Goal: Task Accomplishment & Management: Manage account settings

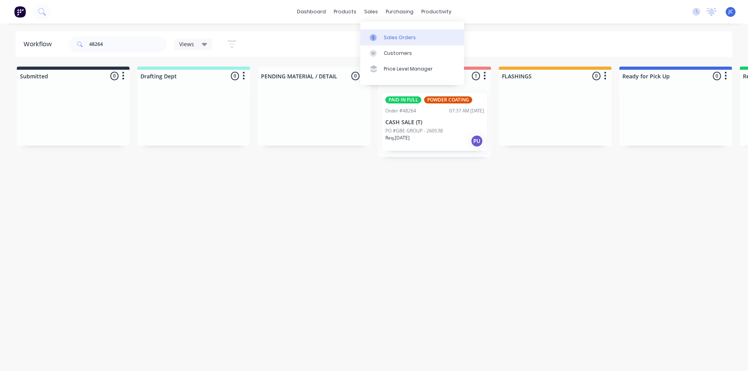
click at [382, 32] on link "Sales Orders" at bounding box center [412, 37] width 104 height 16
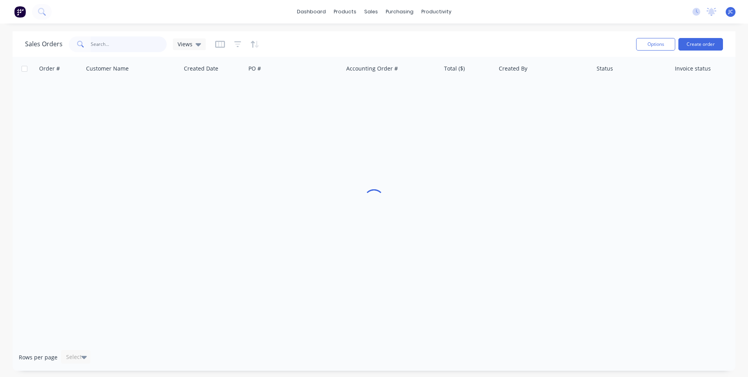
click at [116, 44] on input "text" at bounding box center [129, 44] width 76 height 16
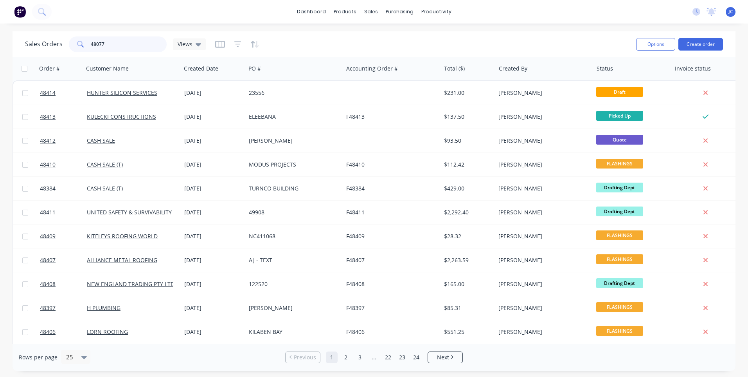
type input "48077"
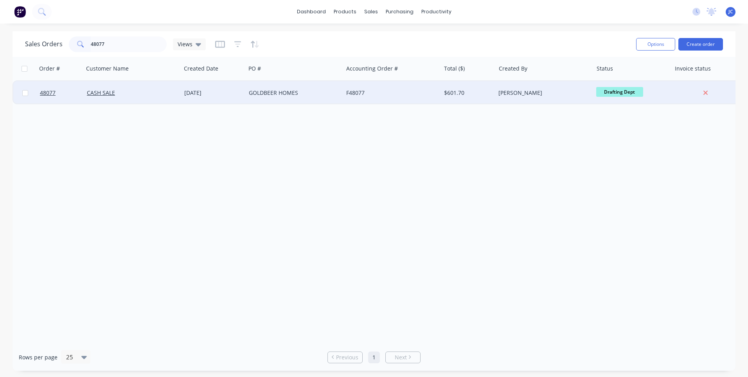
click at [315, 92] on div "GOLDBEER HOMES" at bounding box center [292, 93] width 87 height 8
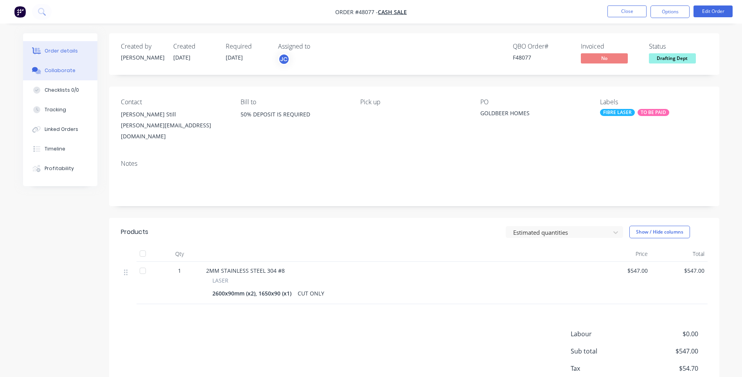
click at [56, 70] on div "Collaborate" at bounding box center [60, 70] width 31 height 7
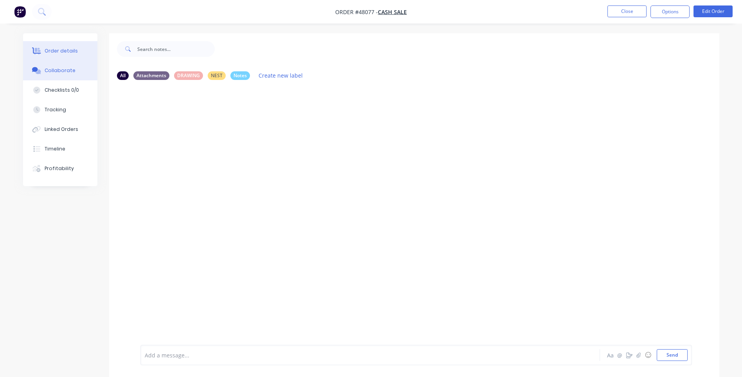
click at [62, 53] on div "Order details" at bounding box center [61, 50] width 33 height 7
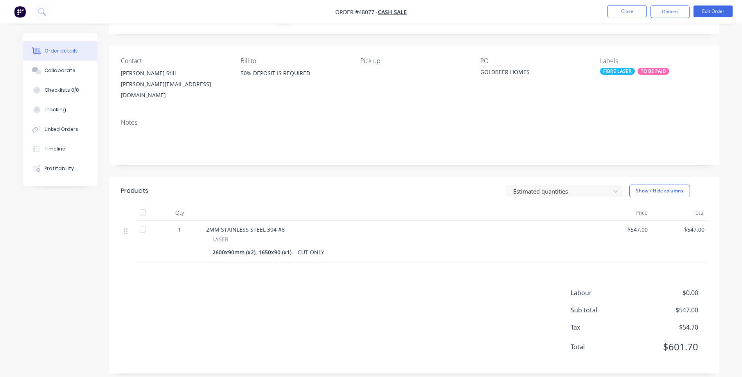
scroll to position [41, 0]
click at [60, 149] on div "Timeline" at bounding box center [55, 148] width 21 height 7
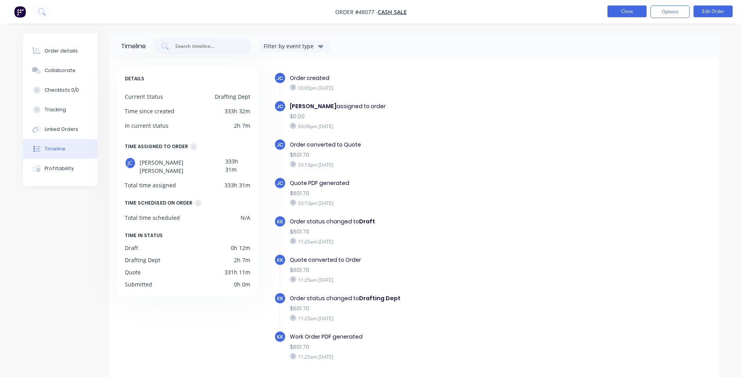
click at [631, 8] on button "Close" at bounding box center [627, 11] width 39 height 12
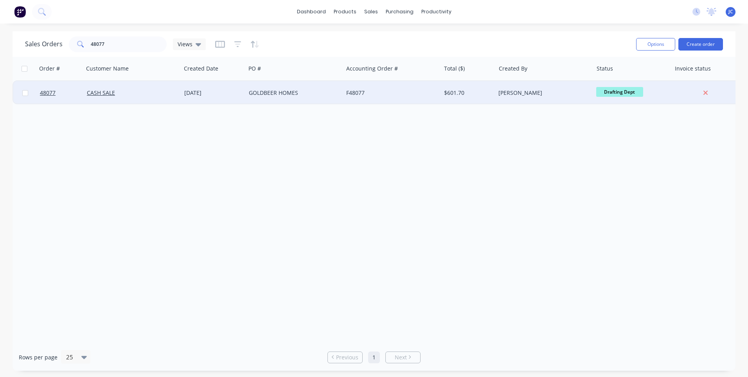
click at [325, 90] on div "GOLDBEER HOMES" at bounding box center [292, 93] width 87 height 8
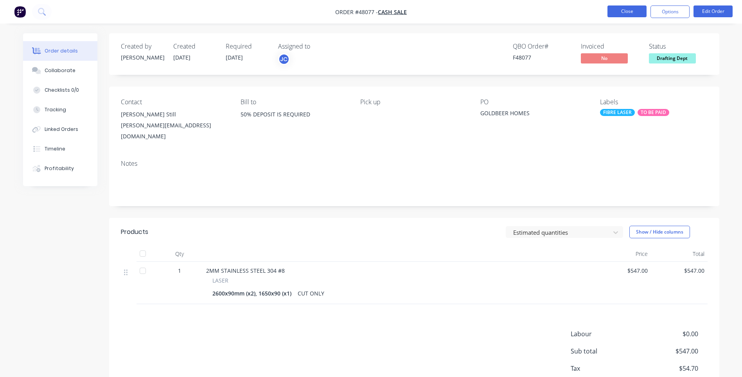
click at [625, 13] on button "Close" at bounding box center [627, 11] width 39 height 12
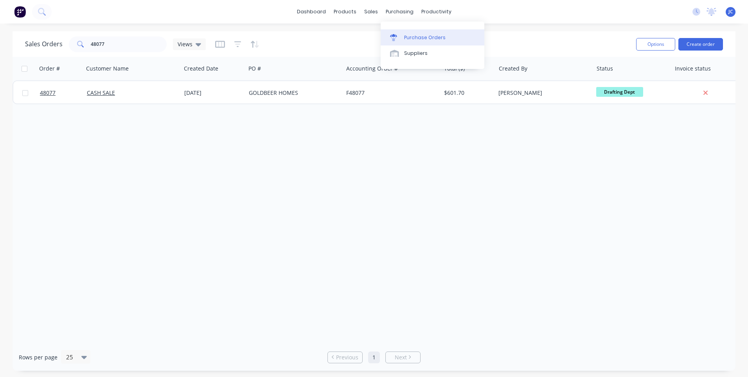
click at [407, 36] on div "Purchase Orders" at bounding box center [424, 37] width 41 height 7
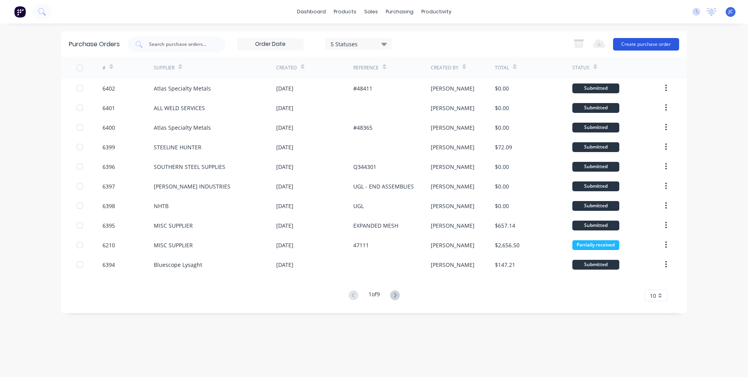
click at [653, 47] on button "Create purchase order" at bounding box center [646, 44] width 66 height 13
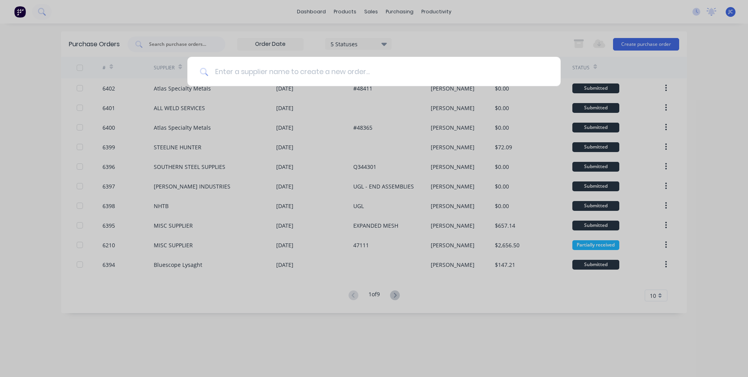
click at [296, 75] on input at bounding box center [379, 71] width 340 height 29
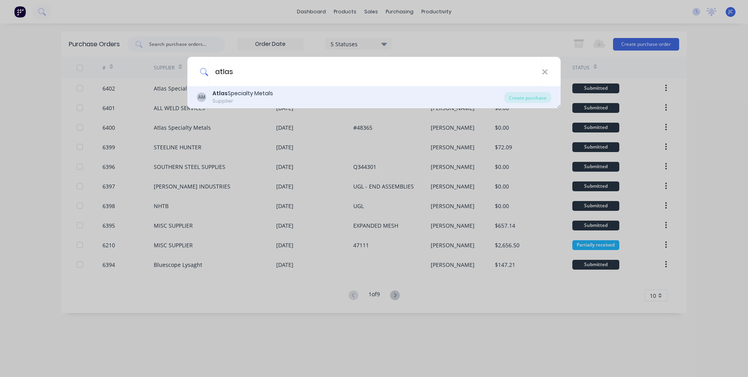
type input "atlas"
click at [245, 102] on div "Supplier" at bounding box center [243, 100] width 61 height 7
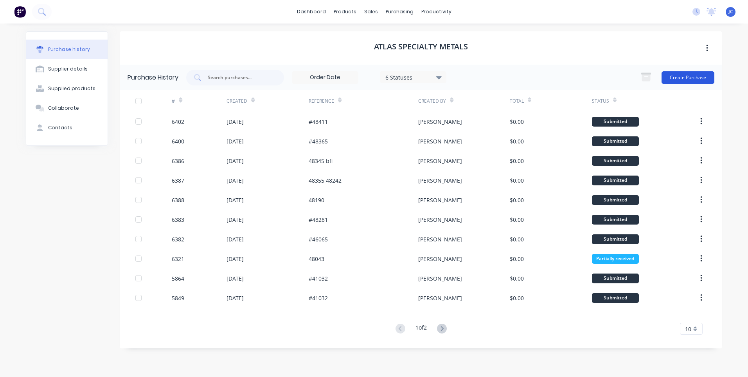
click at [694, 76] on button "Create Purchase" at bounding box center [688, 77] width 53 height 13
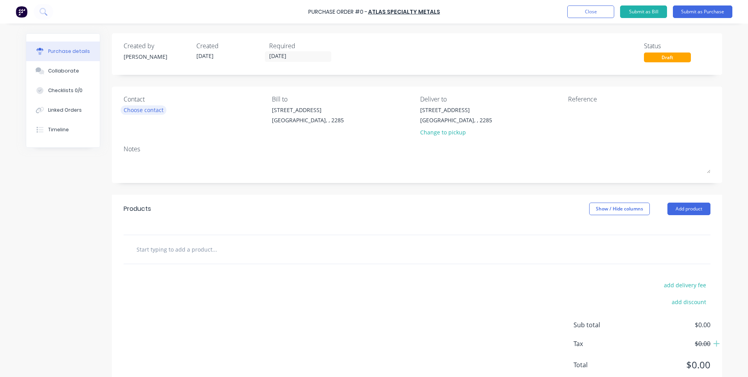
click at [148, 108] on div "Choose contact" at bounding box center [144, 110] width 40 height 8
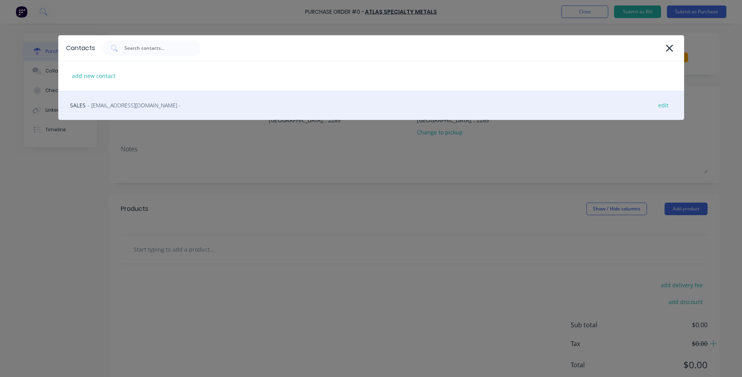
click at [86, 106] on div "SALES - [EMAIL_ADDRESS][DOMAIN_NAME] - edit" at bounding box center [371, 104] width 626 height 29
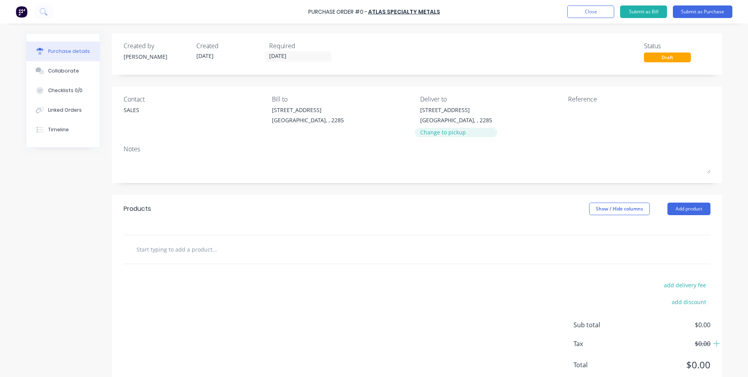
click at [447, 132] on div "Change to pickup" at bounding box center [456, 132] width 72 height 8
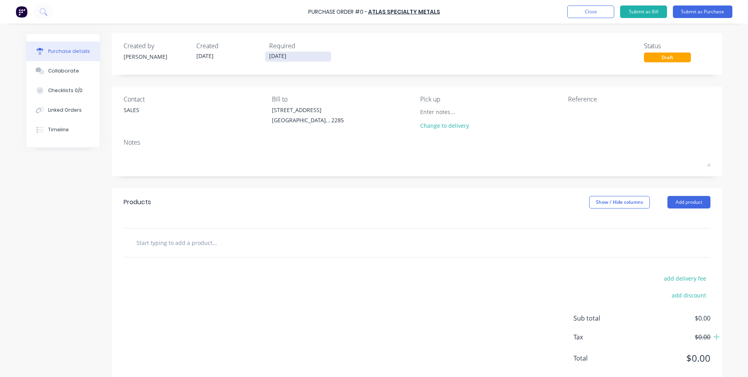
click at [293, 56] on input "[DATE]" at bounding box center [298, 57] width 66 height 10
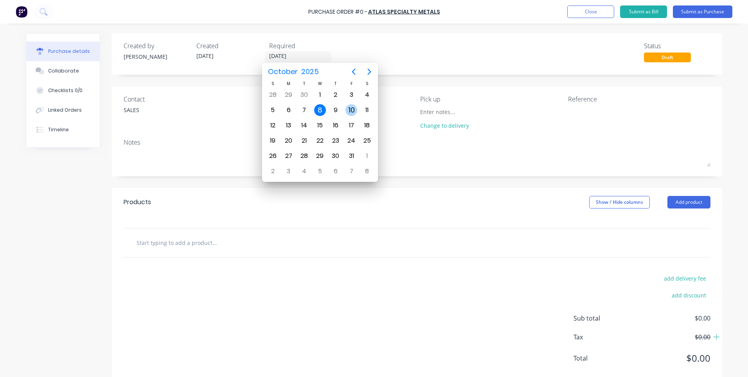
click at [351, 109] on div "10" at bounding box center [352, 110] width 12 height 12
type input "[DATE]"
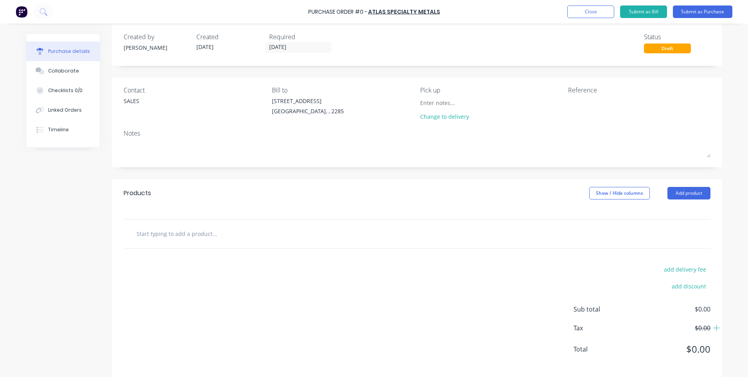
scroll to position [17, 0]
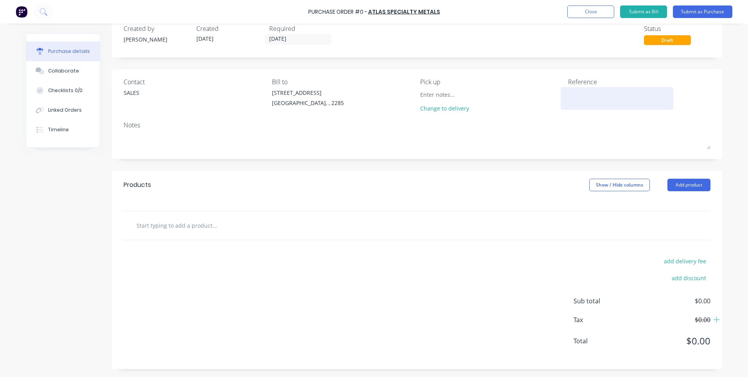
click at [592, 95] on textarea at bounding box center [617, 97] width 98 height 18
type textarea "48077"
type textarea "x"
type textarea "48077"
click at [610, 126] on div "Notes" at bounding box center [417, 124] width 587 height 9
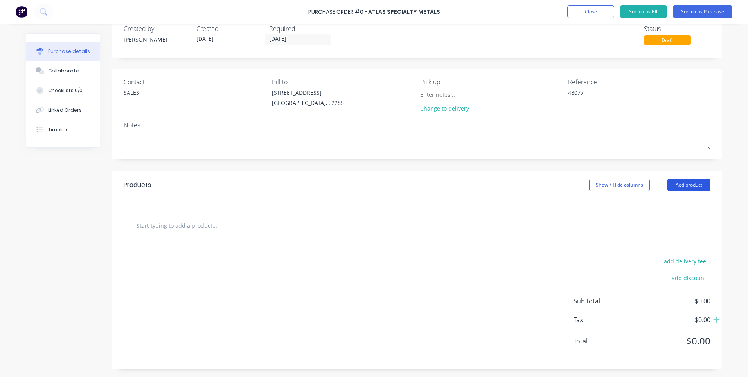
click at [685, 179] on button "Add product" at bounding box center [689, 184] width 43 height 13
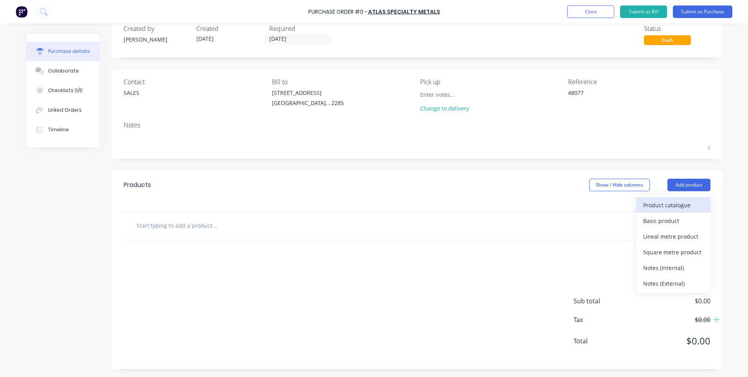
click at [653, 207] on div "Product catalogue" at bounding box center [673, 204] width 60 height 11
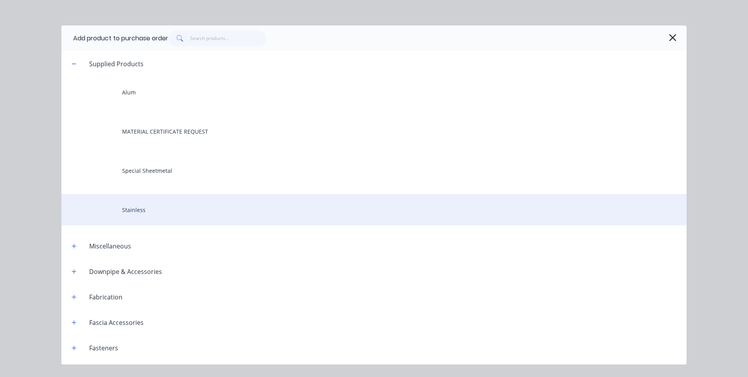
click at [131, 204] on div "Stainless" at bounding box center [373, 209] width 625 height 31
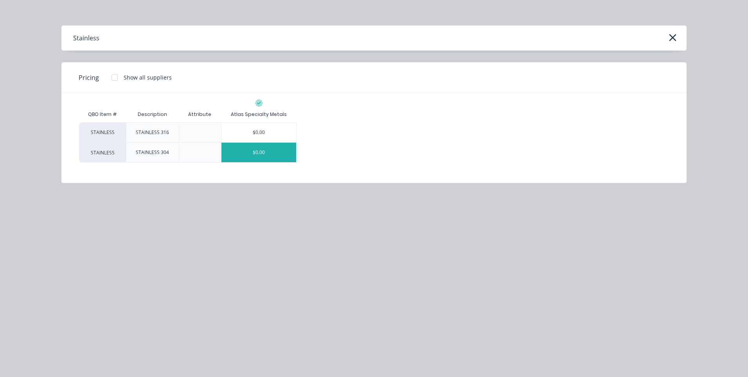
click at [263, 159] on div "$0.00" at bounding box center [259, 152] width 75 height 20
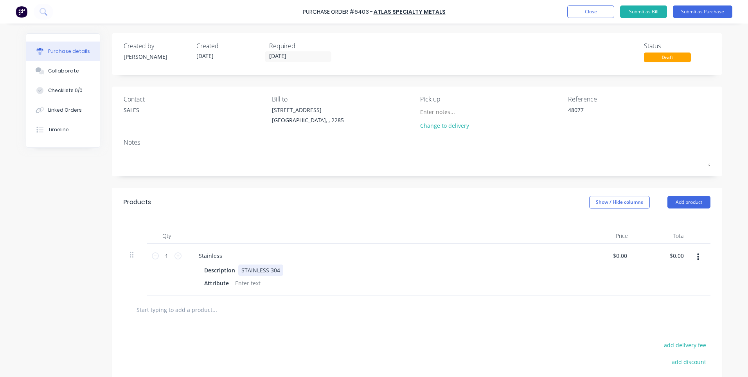
click at [261, 270] on div "STAINLESS 304" at bounding box center [260, 269] width 45 height 11
type textarea "x"
click at [261, 270] on div "STAINLESS 304" at bounding box center [260, 269] width 45 height 11
click at [229, 268] on div "Description" at bounding box center [219, 269] width 37 height 11
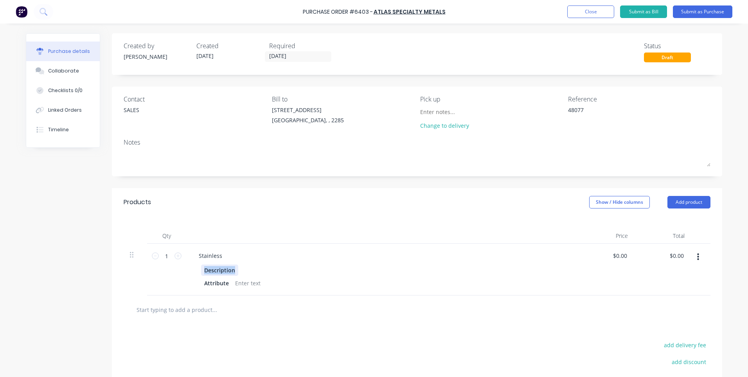
click at [229, 268] on div "Description" at bounding box center [219, 269] width 37 height 11
click at [223, 271] on div "Description" at bounding box center [219, 269] width 37 height 11
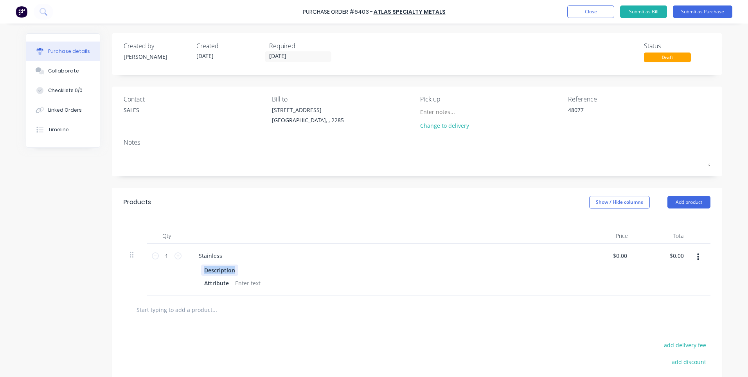
type textarea "x"
click at [223, 271] on div "Description" at bounding box center [219, 269] width 37 height 11
type textarea "x"
click at [241, 284] on div at bounding box center [248, 282] width 32 height 11
click at [209, 255] on div "Stainless" at bounding box center [211, 255] width 36 height 11
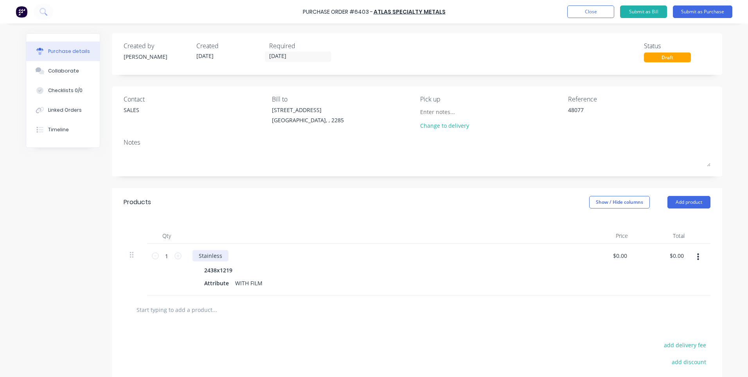
type textarea "x"
click at [209, 255] on div "Stainless" at bounding box center [211, 255] width 36 height 11
click at [231, 270] on div "2438x1219" at bounding box center [218, 269] width 34 height 11
click at [243, 270] on div at bounding box center [242, 269] width 12 height 11
click at [275, 286] on div "Attribute WITH FILM" at bounding box center [380, 282] width 359 height 11
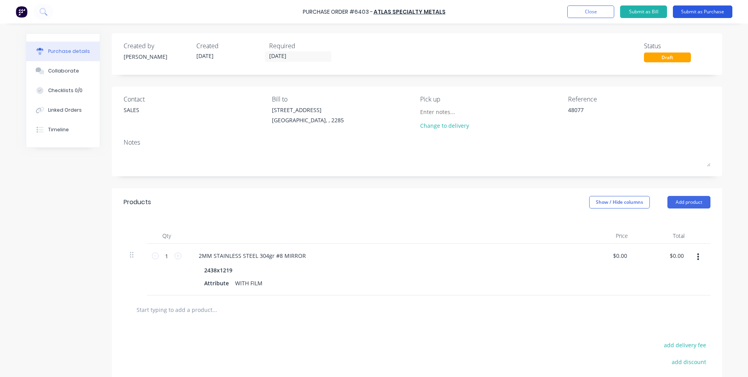
click at [708, 11] on button "Submit as Purchase" at bounding box center [702, 11] width 59 height 13
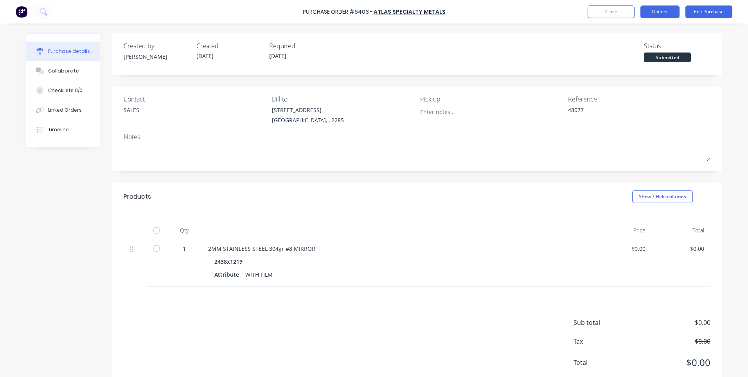
click at [650, 13] on button "Options" at bounding box center [660, 11] width 39 height 13
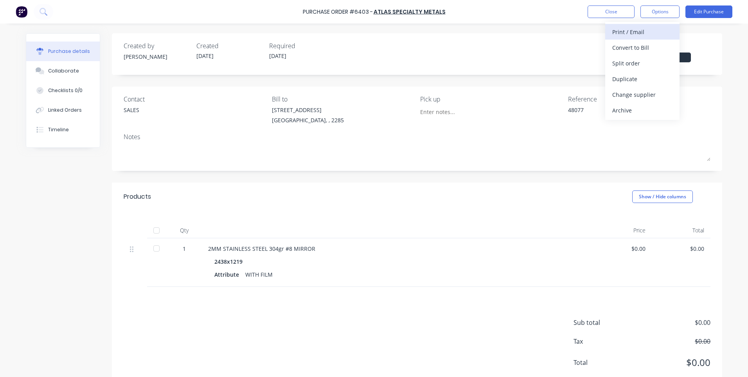
click at [637, 38] on button "Print / Email" at bounding box center [642, 32] width 74 height 16
click at [634, 61] on div "Without pricing" at bounding box center [643, 63] width 60 height 11
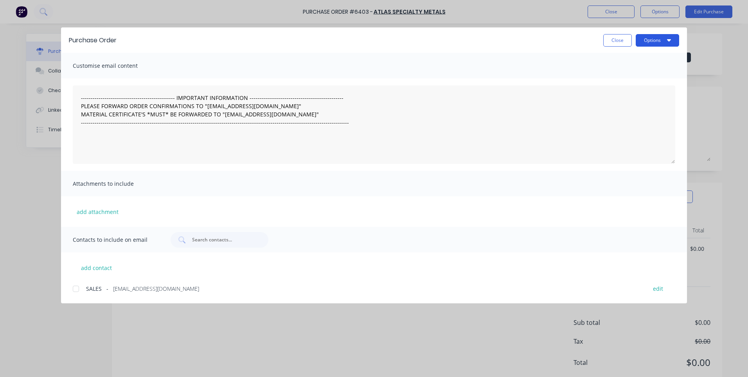
click at [665, 39] on button "Options" at bounding box center [657, 40] width 43 height 13
click at [616, 76] on div "Print" at bounding box center [642, 75] width 60 height 11
click at [621, 43] on button "Close" at bounding box center [618, 40] width 29 height 13
type textarea "x"
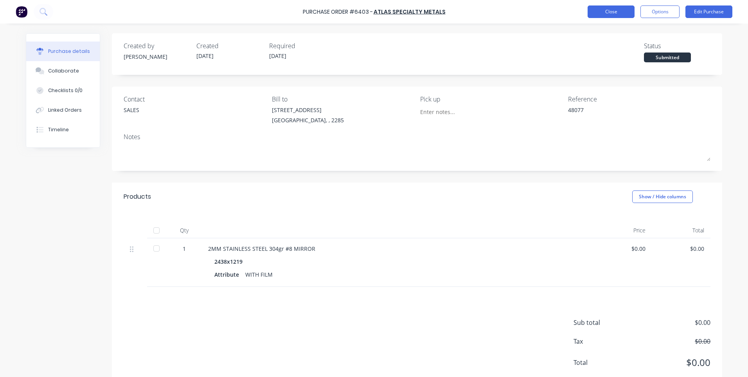
click at [615, 11] on button "Close" at bounding box center [611, 11] width 47 height 13
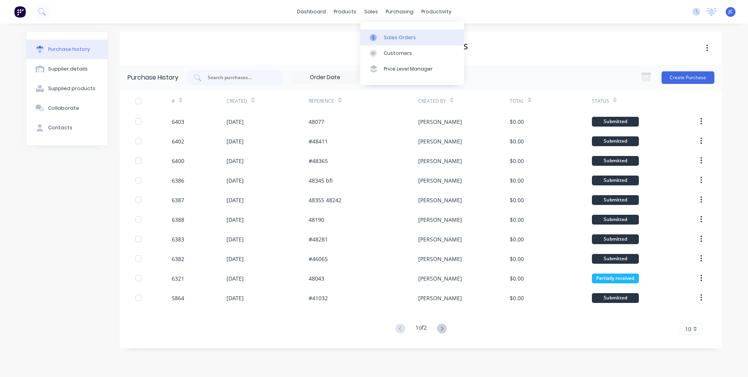
click at [373, 33] on link "Sales Orders" at bounding box center [412, 37] width 104 height 16
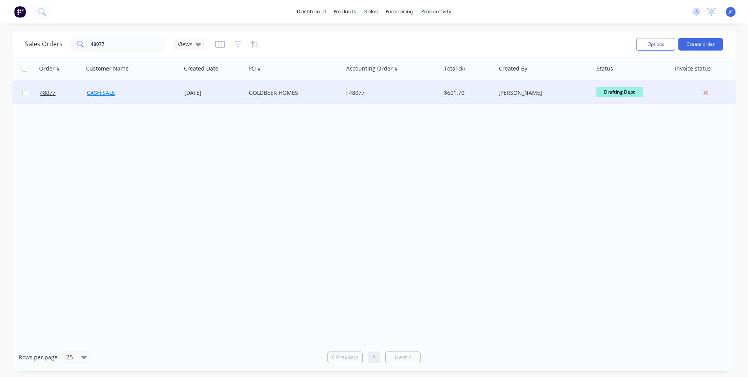
click at [113, 93] on link "CASH SALE" at bounding box center [101, 92] width 28 height 7
click at [321, 97] on div "GOLDBEER HOMES" at bounding box center [294, 92] width 97 height 23
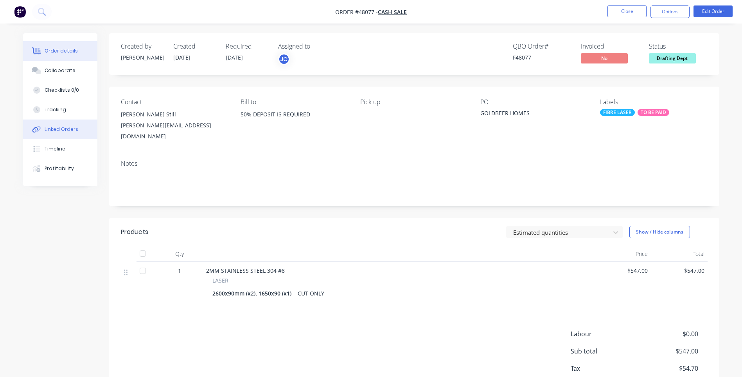
click at [49, 133] on button "Linked Orders" at bounding box center [60, 129] width 74 height 20
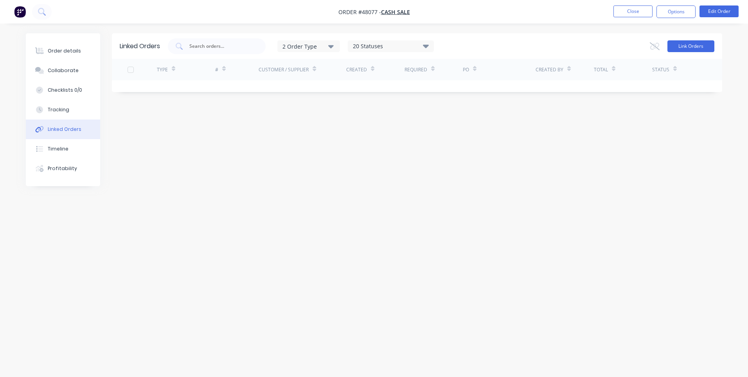
click at [690, 49] on button "Link Orders" at bounding box center [691, 46] width 47 height 12
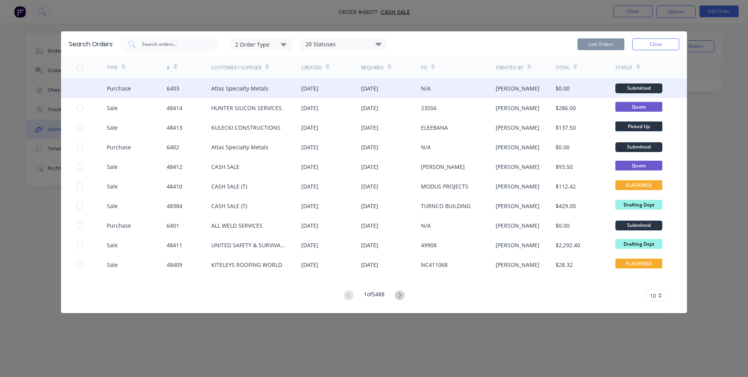
click at [82, 86] on div at bounding box center [80, 88] width 16 height 16
click at [590, 46] on button "Link Orders" at bounding box center [601, 44] width 47 height 12
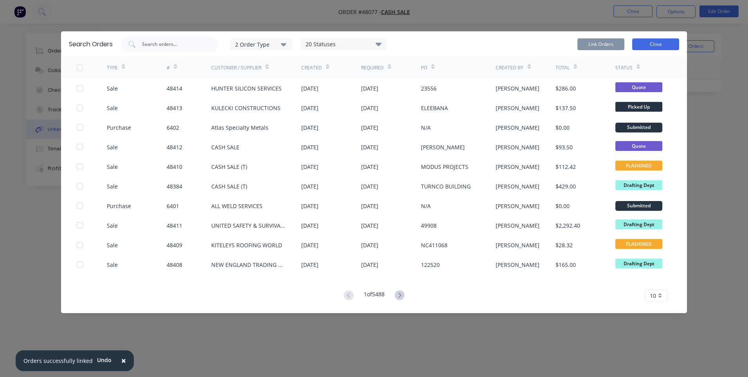
click at [670, 46] on button "Close" at bounding box center [655, 44] width 47 height 12
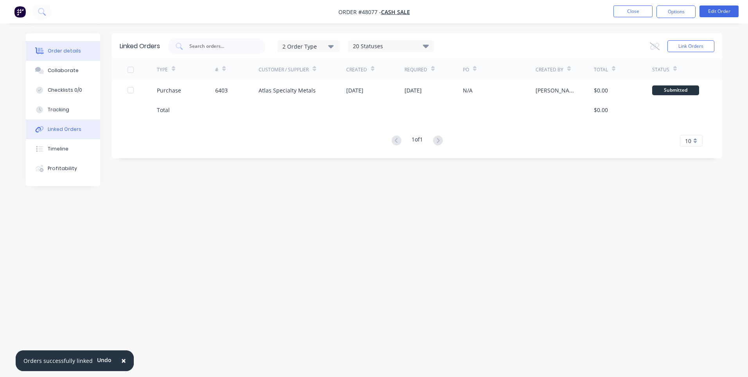
click at [54, 56] on button "Order details" at bounding box center [63, 51] width 74 height 20
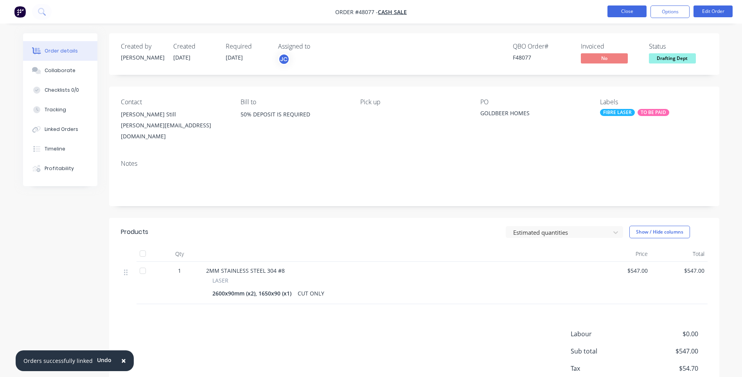
click at [625, 13] on button "Close" at bounding box center [627, 11] width 39 height 12
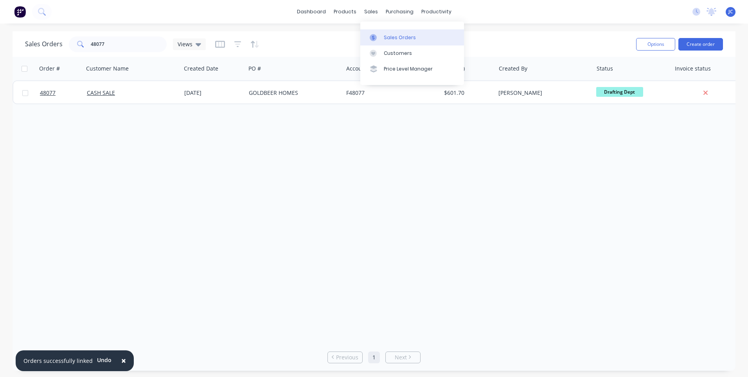
click at [383, 34] on link "Sales Orders" at bounding box center [412, 37] width 104 height 16
drag, startPoint x: 75, startPoint y: 41, endPoint x: 65, endPoint y: 49, distance: 12.5
click at [61, 41] on div "Sales Orders 48077 Views" at bounding box center [115, 44] width 181 height 16
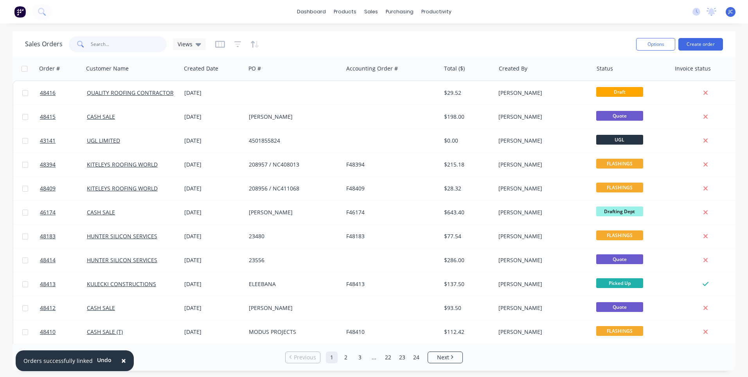
click at [102, 44] on input "text" at bounding box center [129, 44] width 76 height 16
type input "48181"
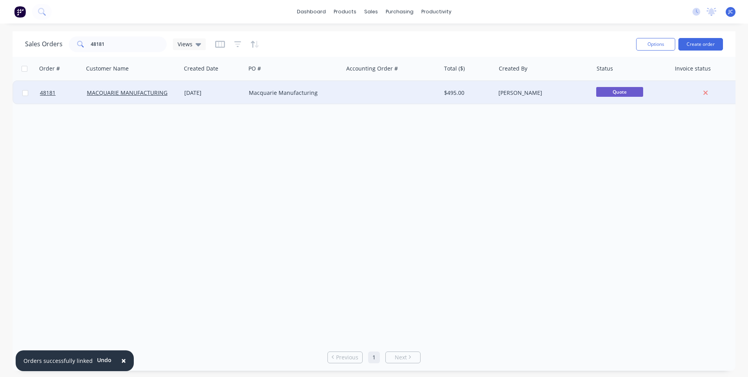
click at [386, 92] on div at bounding box center [391, 92] width 97 height 23
